Goal: Information Seeking & Learning: Check status

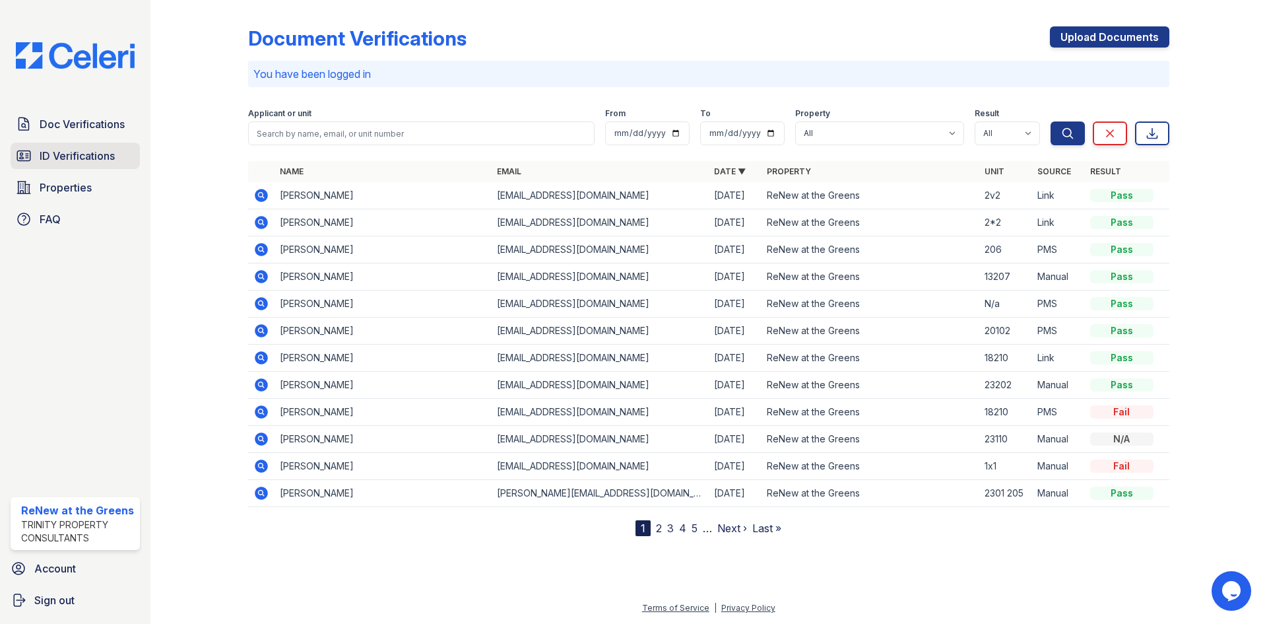
click at [103, 156] on span "ID Verifications" at bounding box center [77, 156] width 75 height 16
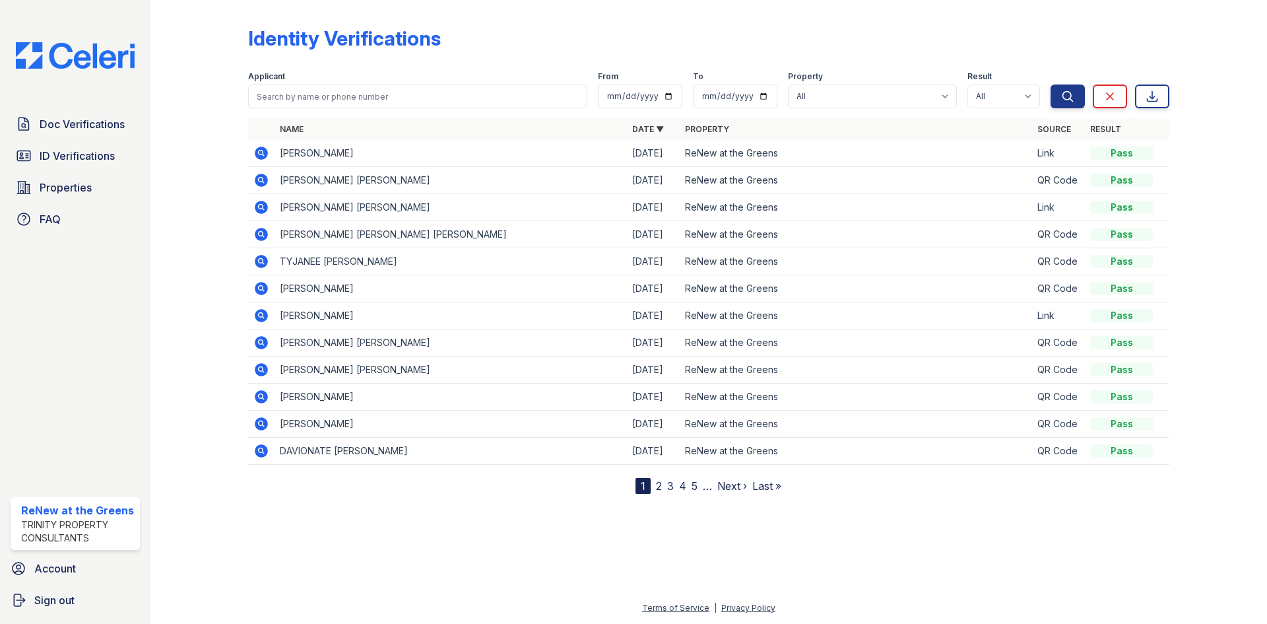
click at [259, 234] on icon at bounding box center [260, 233] width 3 height 3
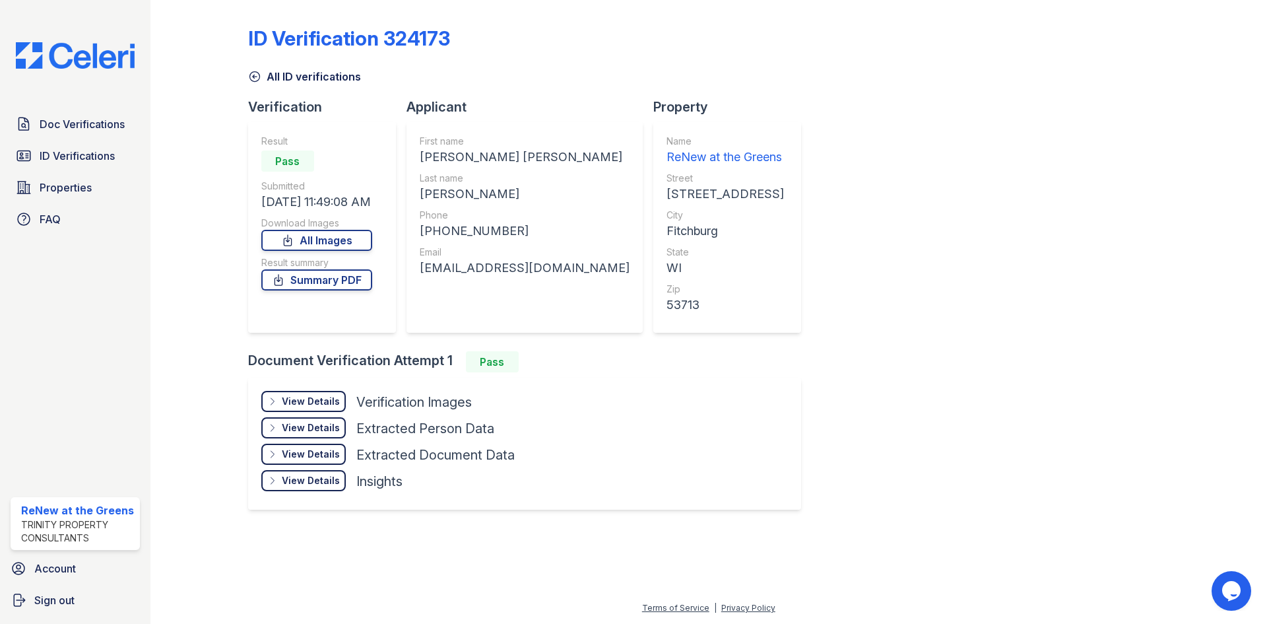
click at [261, 75] on link "All ID verifications" at bounding box center [304, 77] width 113 height 16
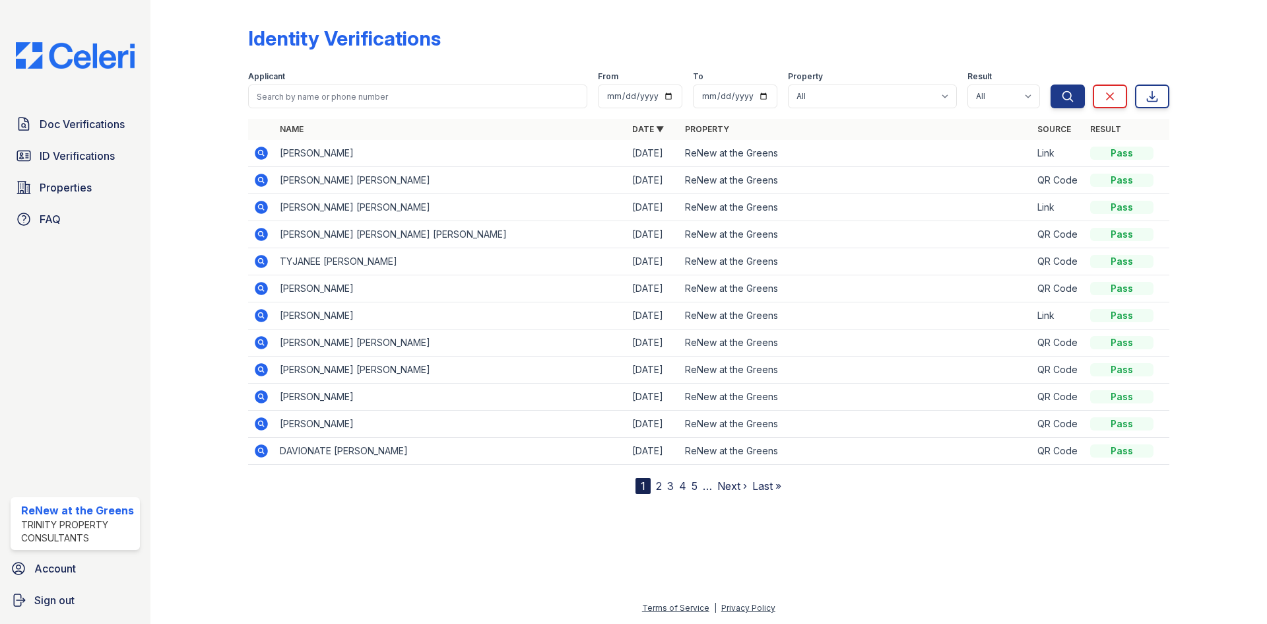
click at [265, 257] on icon at bounding box center [261, 261] width 13 height 13
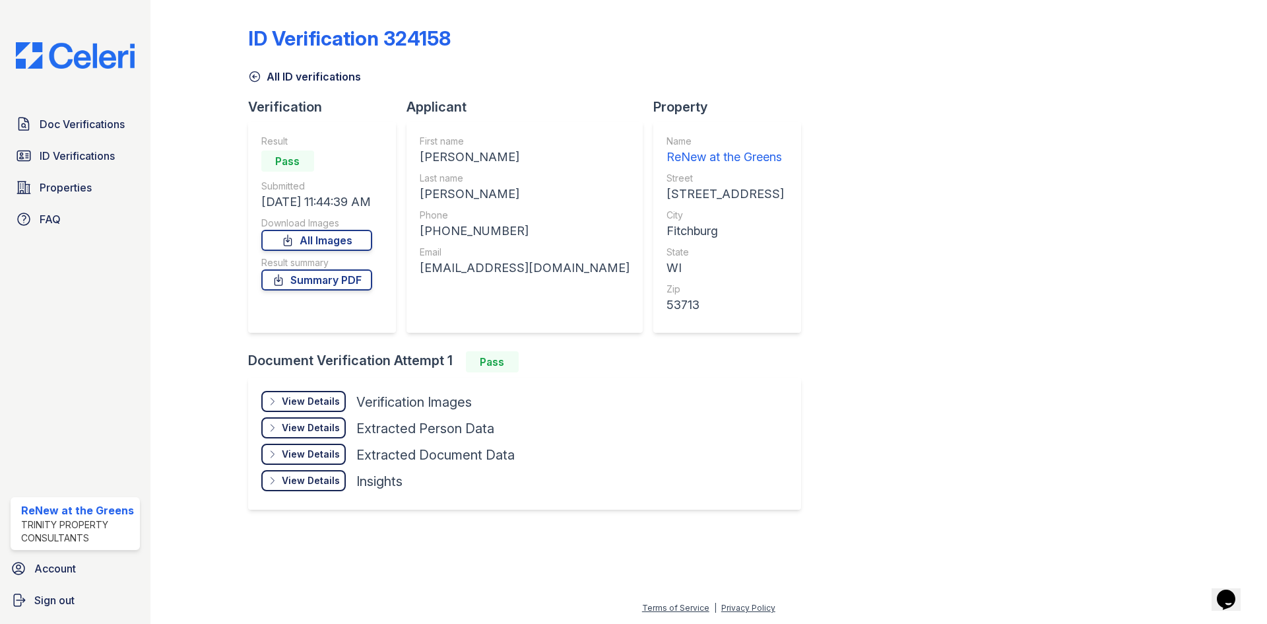
click at [265, 79] on link "All ID verifications" at bounding box center [304, 77] width 113 height 16
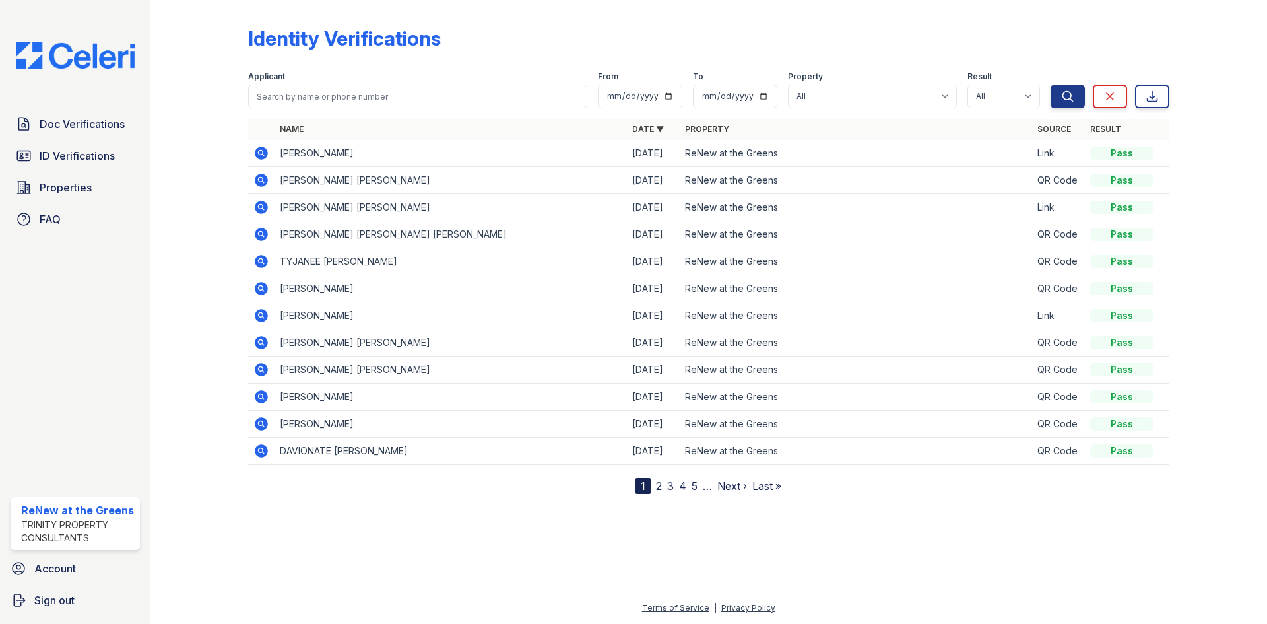
click at [259, 234] on icon at bounding box center [261, 234] width 16 height 16
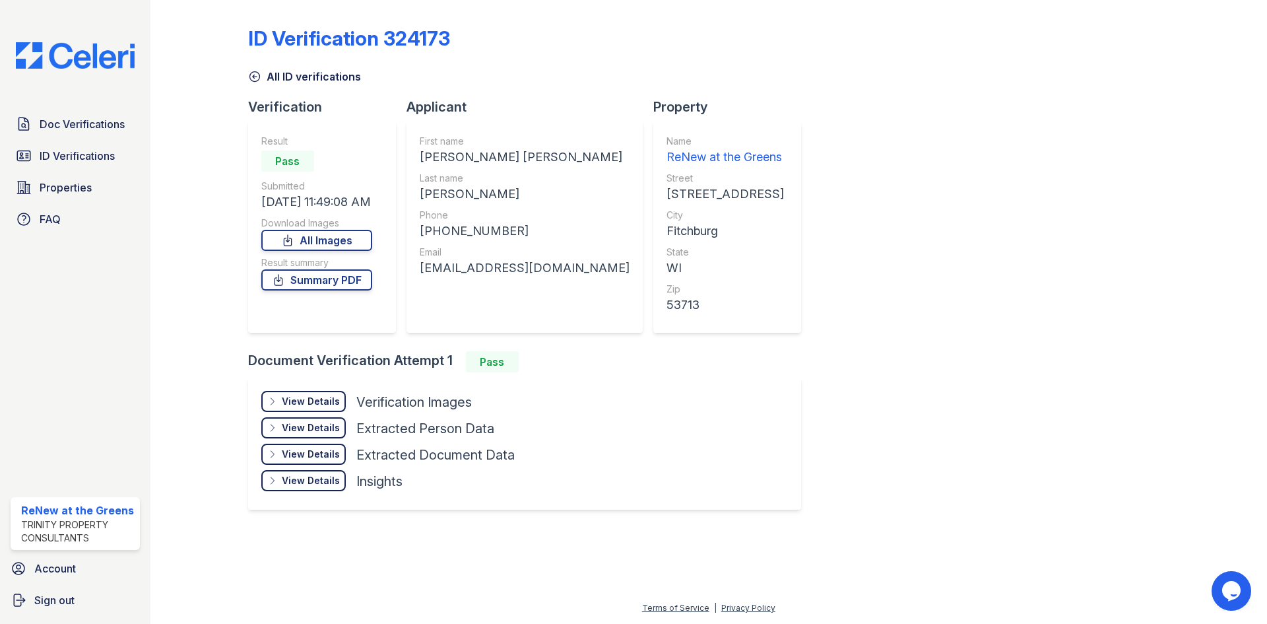
click at [337, 387] on div "View Details Details Hide Details Details Verification Images Document Front Op…" at bounding box center [524, 444] width 553 height 132
click at [337, 395] on div "View Details" at bounding box center [311, 401] width 58 height 13
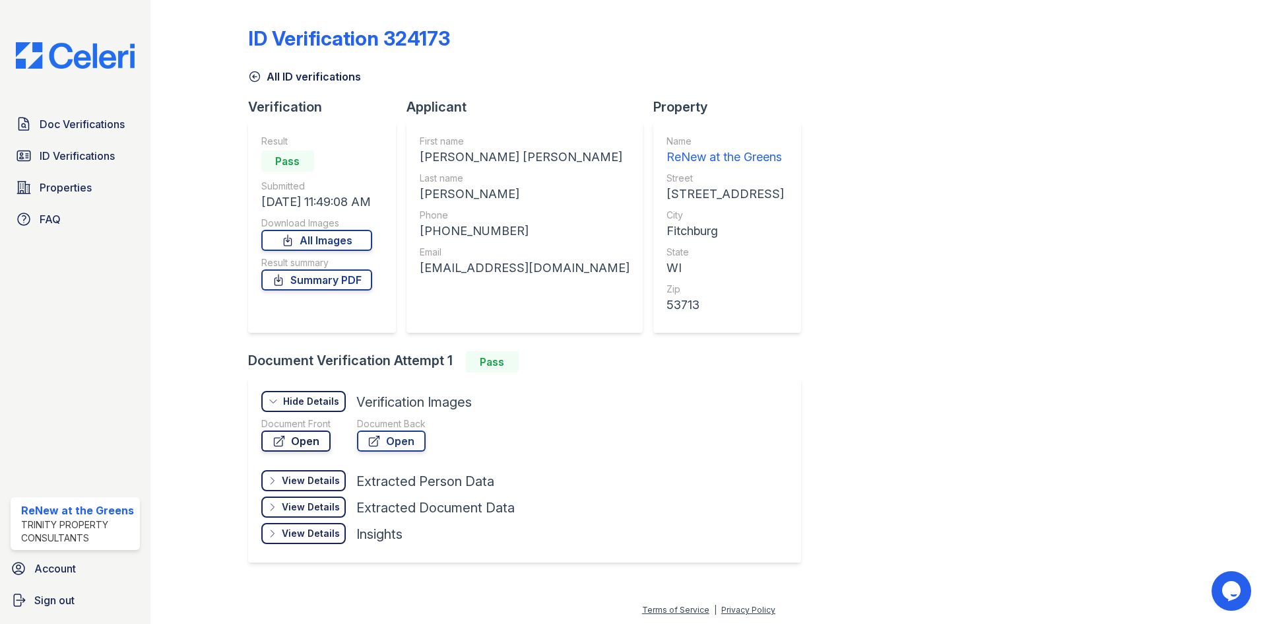
click at [302, 438] on link "Open" at bounding box center [295, 440] width 69 height 21
click at [299, 81] on link "All ID verifications" at bounding box center [304, 77] width 113 height 16
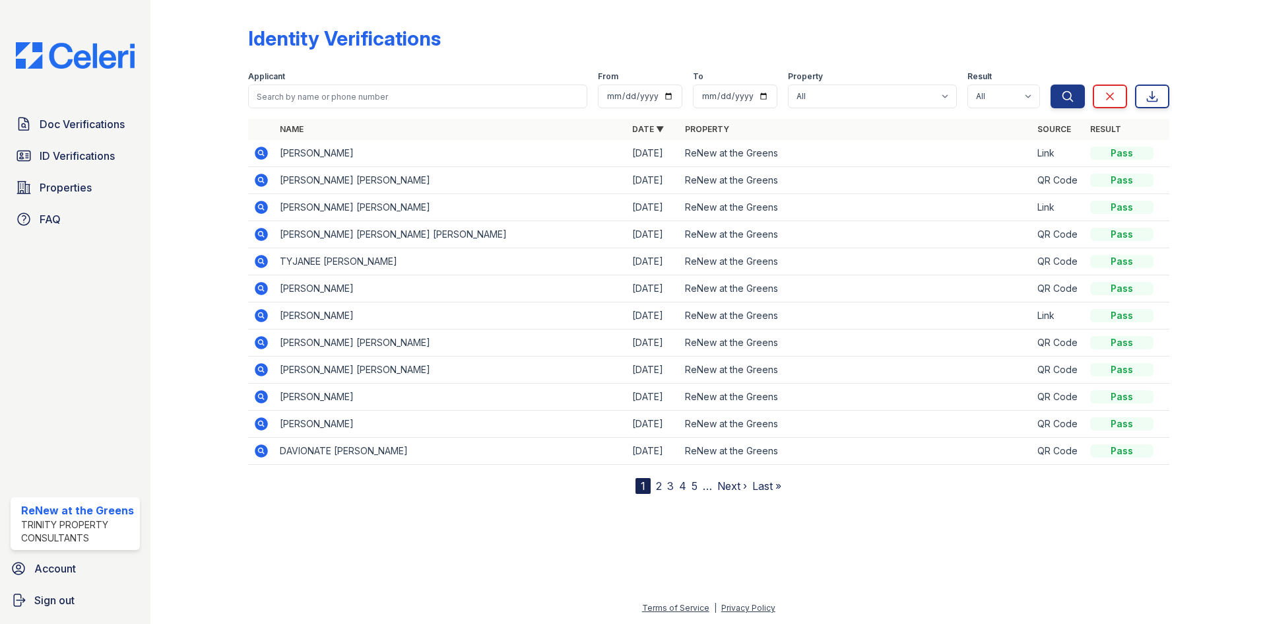
click at [264, 259] on icon at bounding box center [261, 261] width 13 height 13
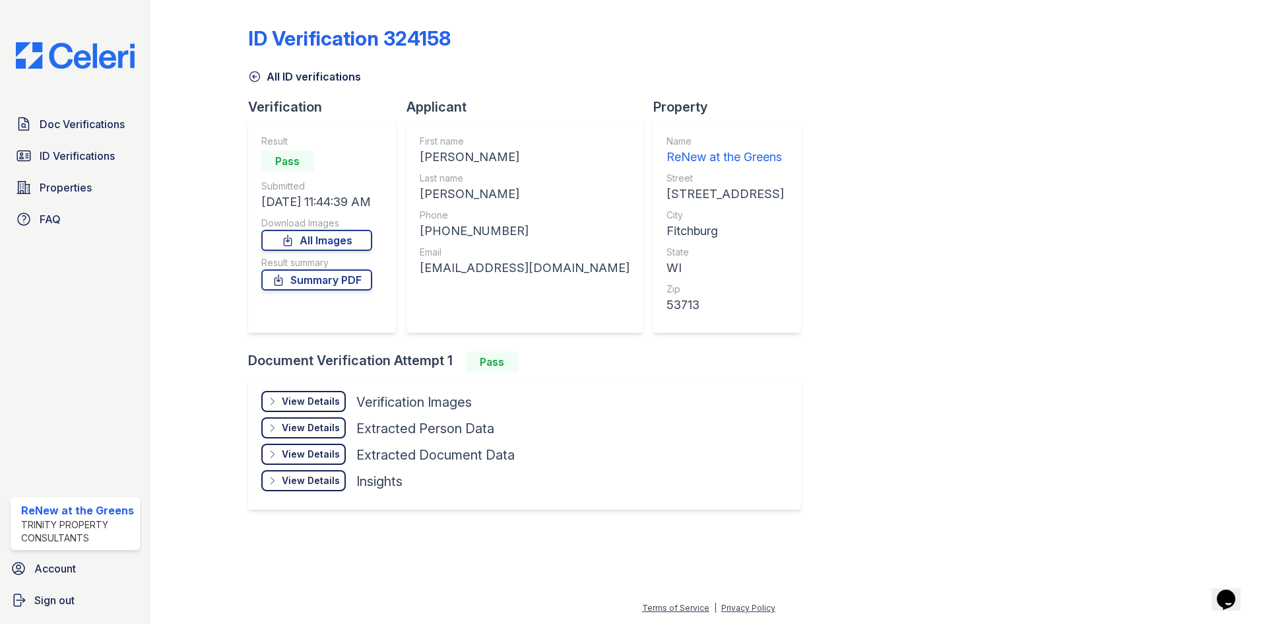
click at [269, 79] on link "All ID verifications" at bounding box center [304, 77] width 113 height 16
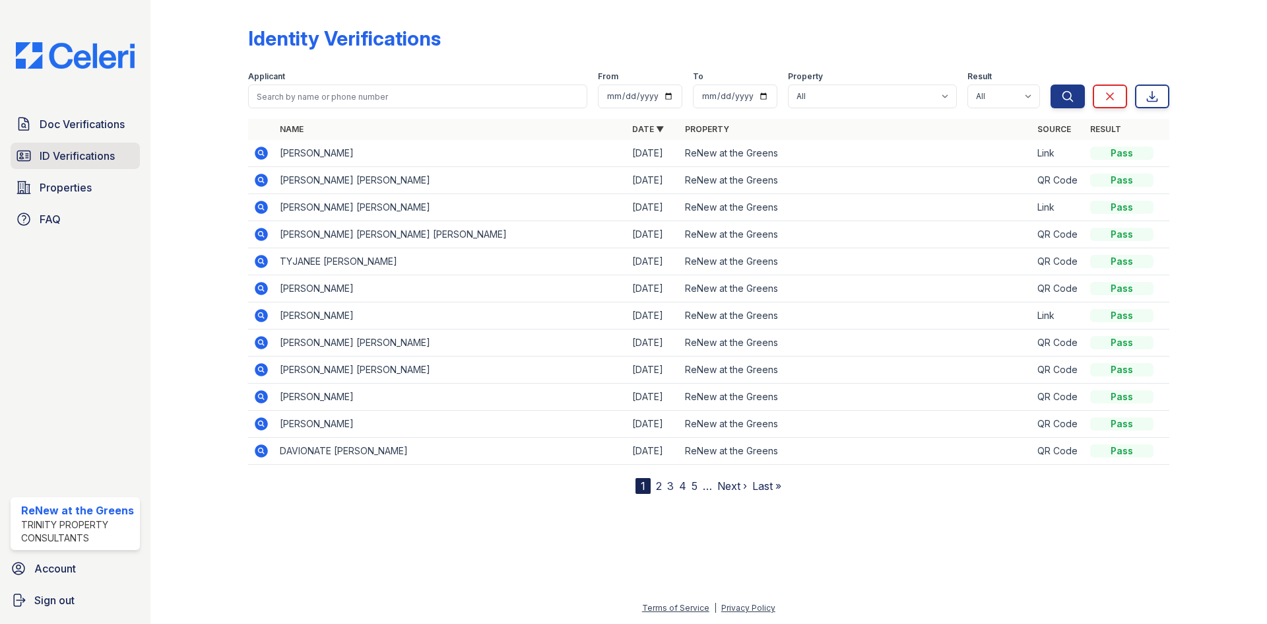
click at [114, 152] on span "ID Verifications" at bounding box center [77, 156] width 75 height 16
click at [108, 123] on span "Doc Verifications" at bounding box center [82, 124] width 85 height 16
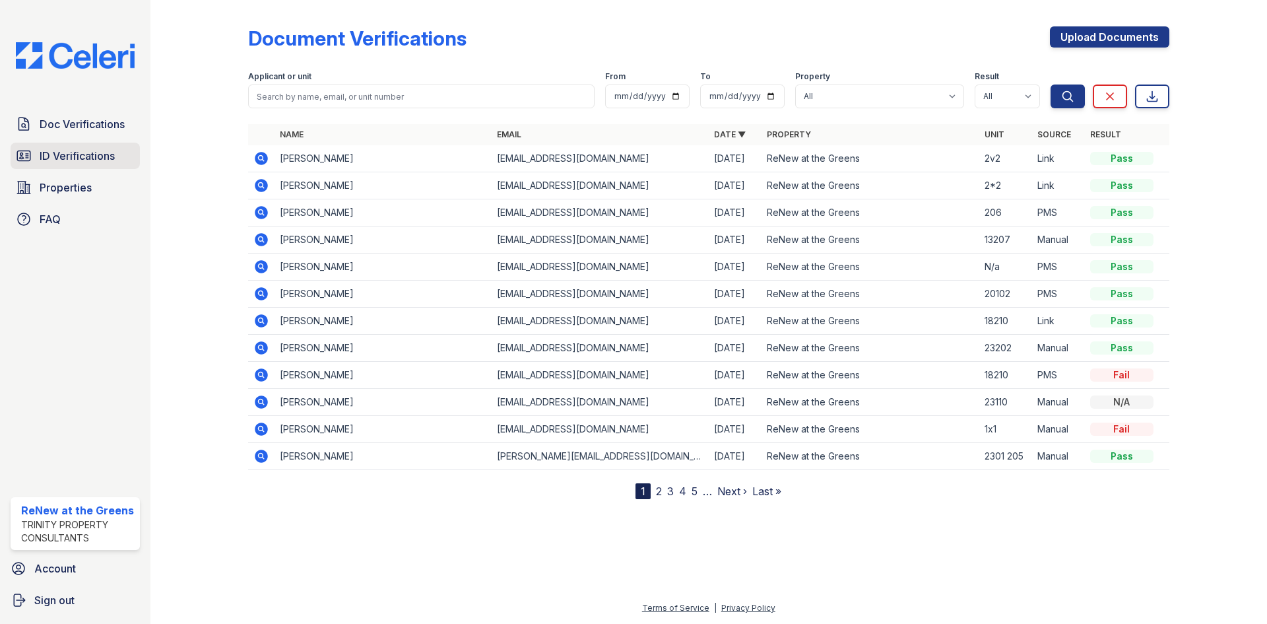
click at [100, 145] on link "ID Verifications" at bounding box center [75, 156] width 129 height 26
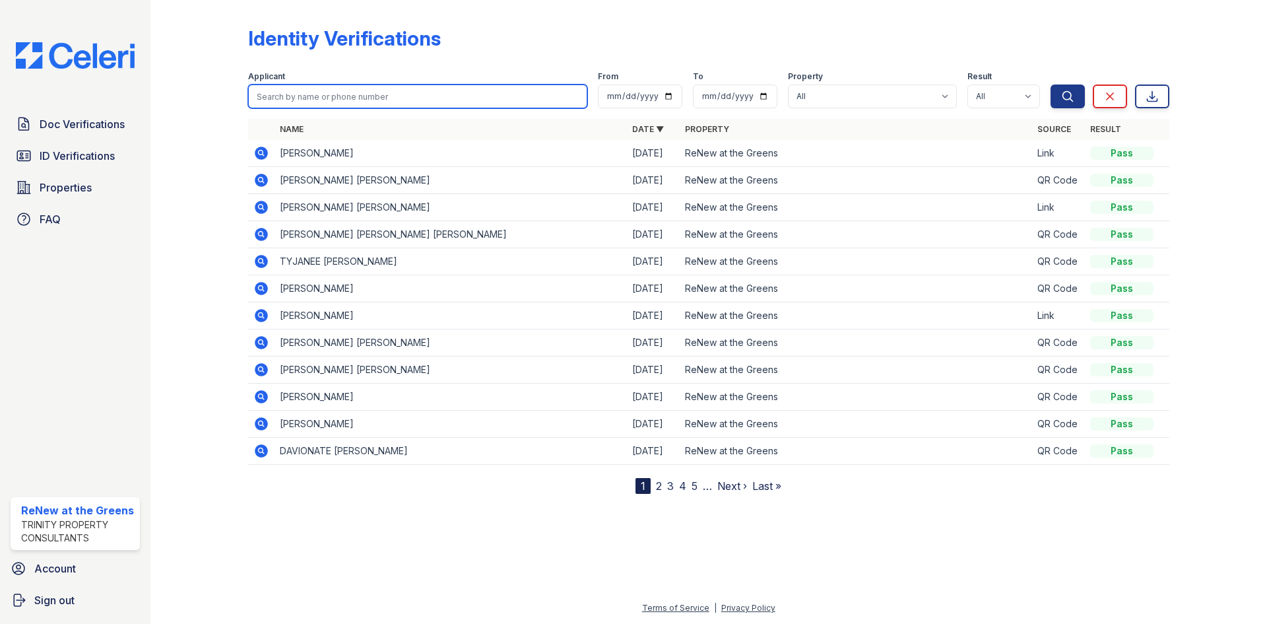
click at [341, 105] on input "search" at bounding box center [417, 96] width 339 height 24
type input "krisit"
click at [1051, 84] on button "Search" at bounding box center [1068, 96] width 34 height 24
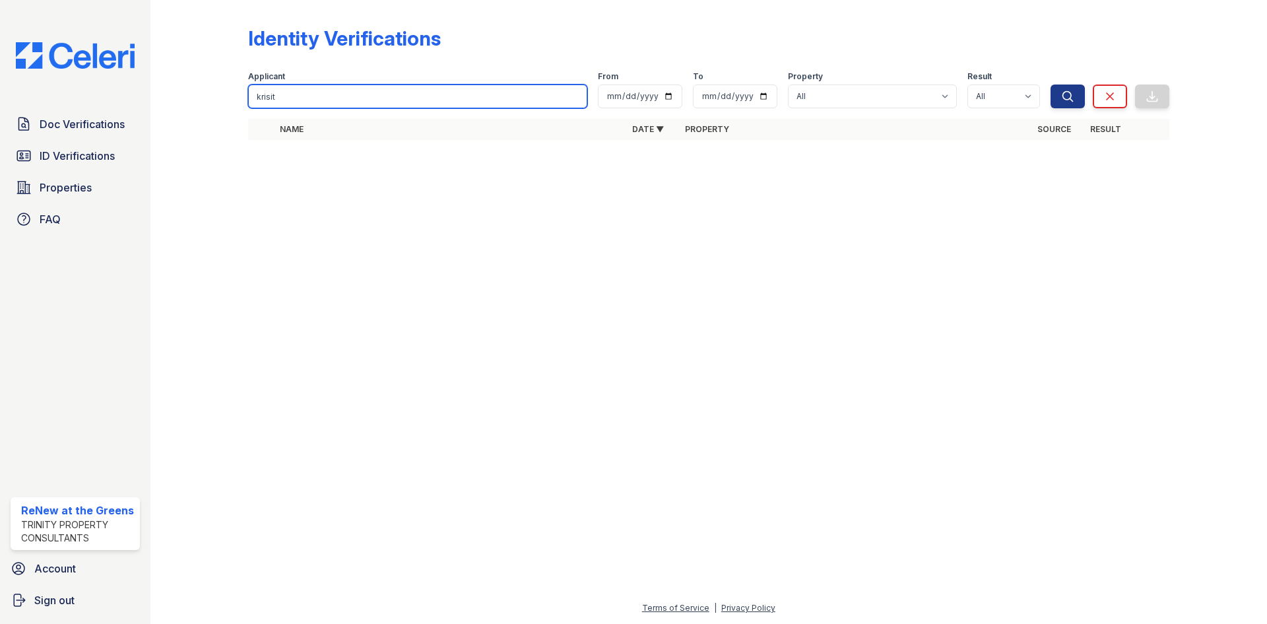
click at [341, 105] on input "krisit" at bounding box center [417, 96] width 339 height 24
type input "[PERSON_NAME]"
click at [1051, 84] on button "Search" at bounding box center [1068, 96] width 34 height 24
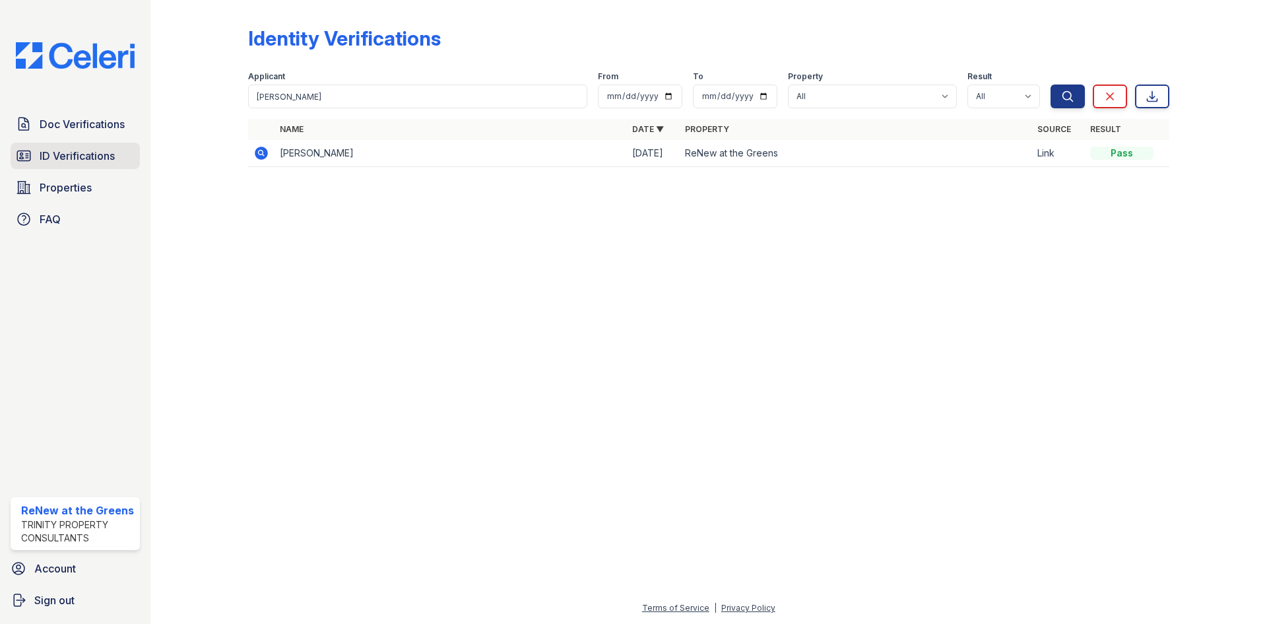
click at [51, 151] on span "ID Verifications" at bounding box center [77, 156] width 75 height 16
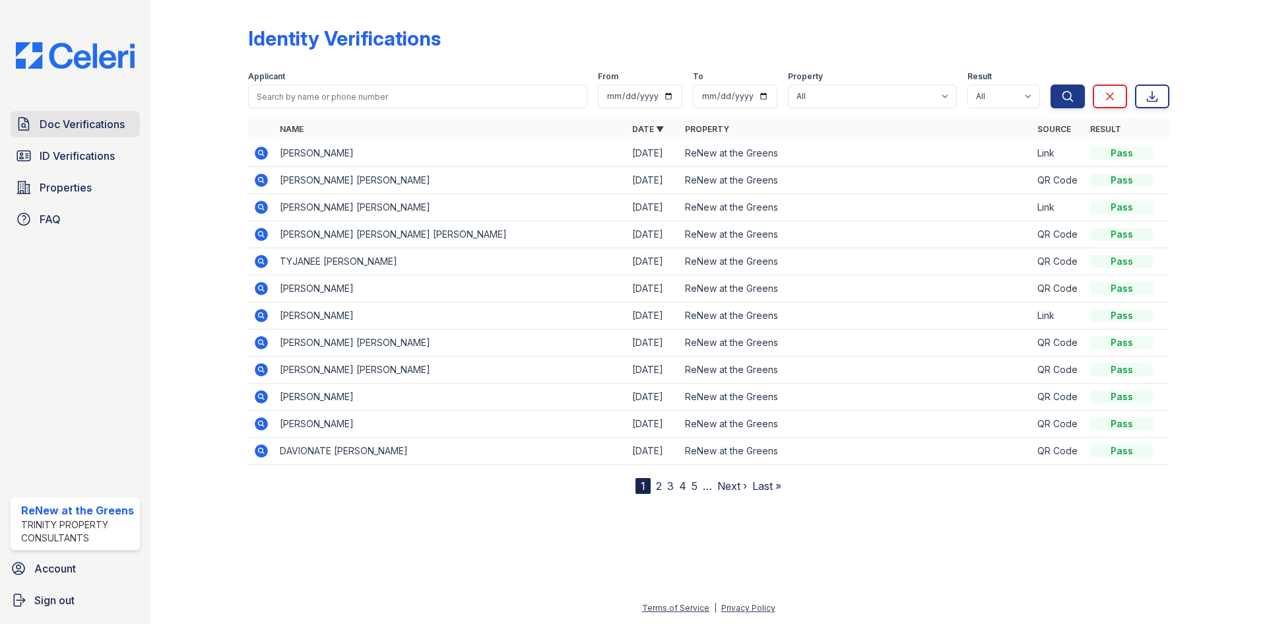
click at [20, 122] on icon at bounding box center [24, 124] width 16 height 16
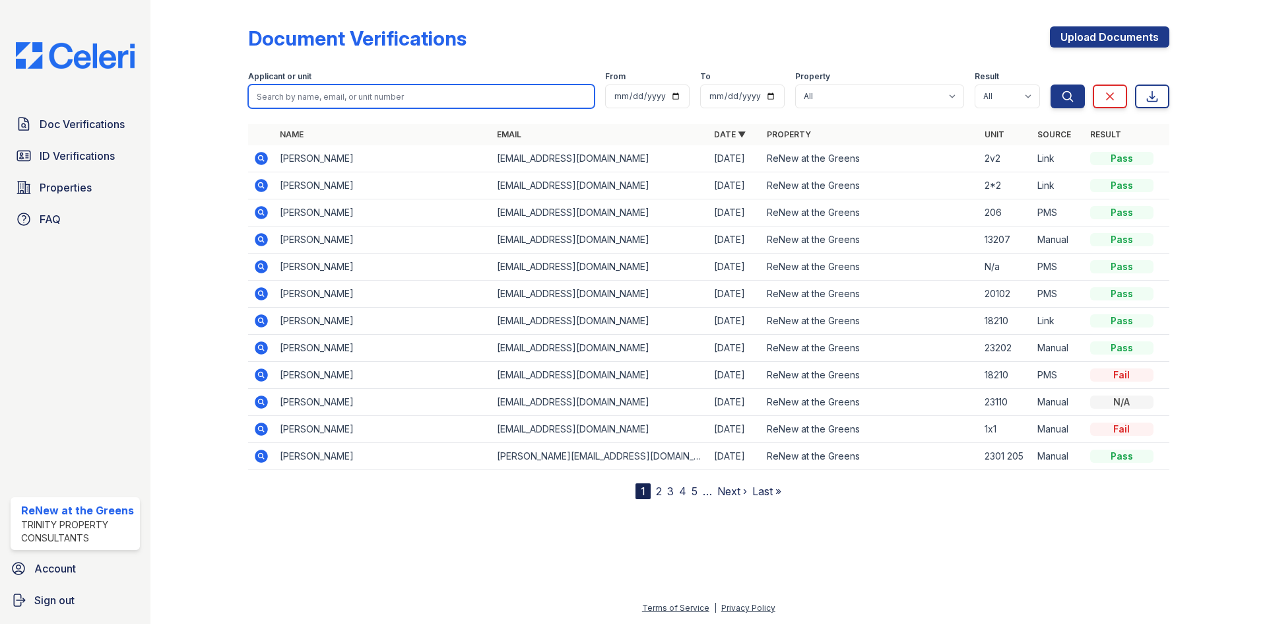
drag, startPoint x: 125, startPoint y: 107, endPoint x: 335, endPoint y: 100, distance: 209.4
click at [335, 100] on input "search" at bounding box center [421, 96] width 347 height 24
type input "[PERSON_NAME]"
click at [1051, 84] on button "Search" at bounding box center [1068, 96] width 34 height 24
